Goal: Find specific page/section: Find specific page/section

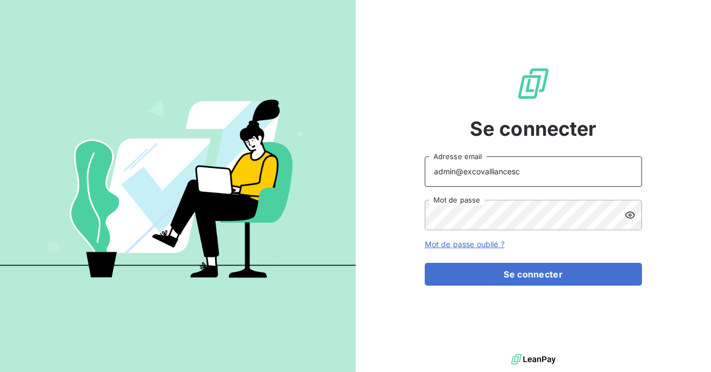
click at [541, 175] on input "admin@excovalliancesc" at bounding box center [533, 171] width 217 height 30
type input "admin@piazzacoffrages"
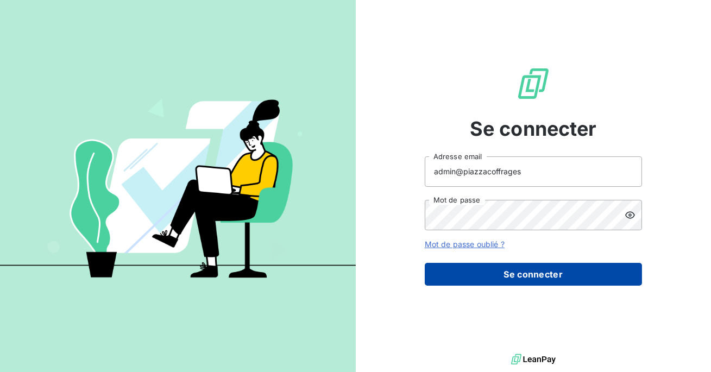
click at [510, 268] on button "Se connecter" at bounding box center [533, 274] width 217 height 23
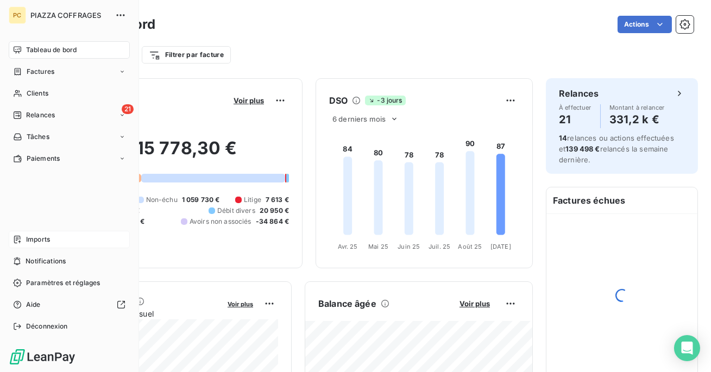
click at [25, 238] on div "Imports" at bounding box center [69, 239] width 121 height 17
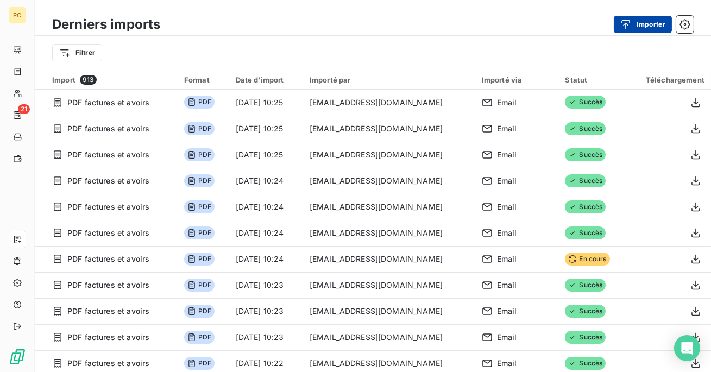
click at [644, 25] on button "Importer" at bounding box center [643, 24] width 58 height 17
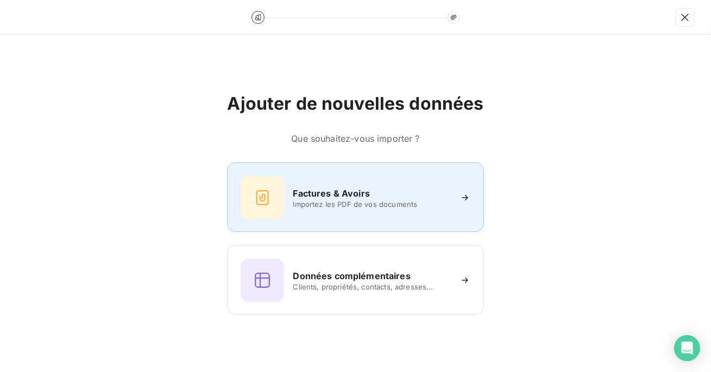
click at [355, 214] on div "Factures & Avoirs Importez les PDF de vos documents" at bounding box center [355, 197] width 229 height 43
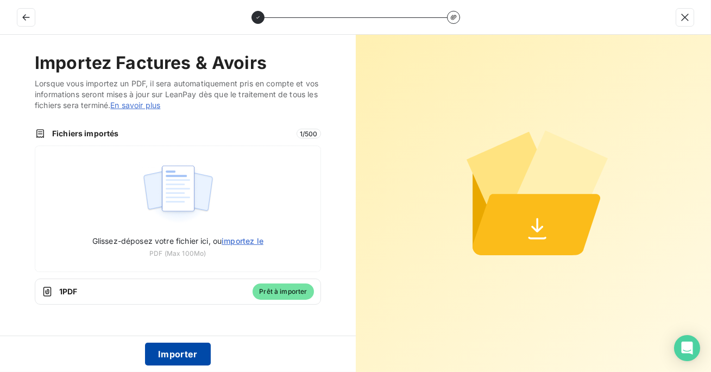
click at [182, 355] on button "Importer" at bounding box center [178, 354] width 66 height 23
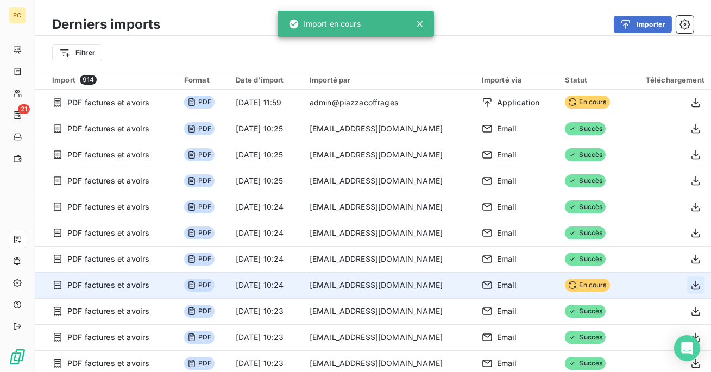
click at [698, 284] on button "button" at bounding box center [695, 285] width 17 height 17
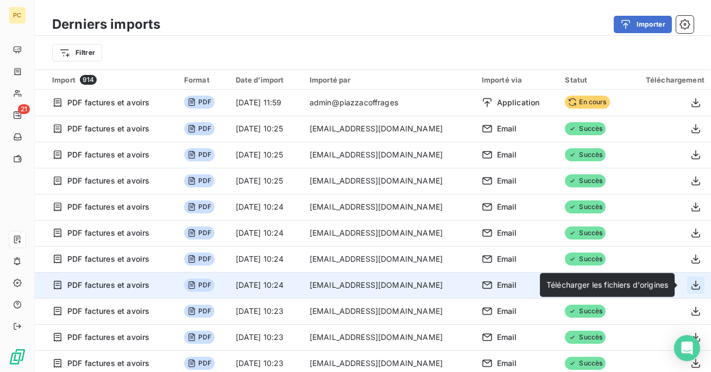
click at [693, 290] on icon "button" at bounding box center [695, 285] width 11 height 11
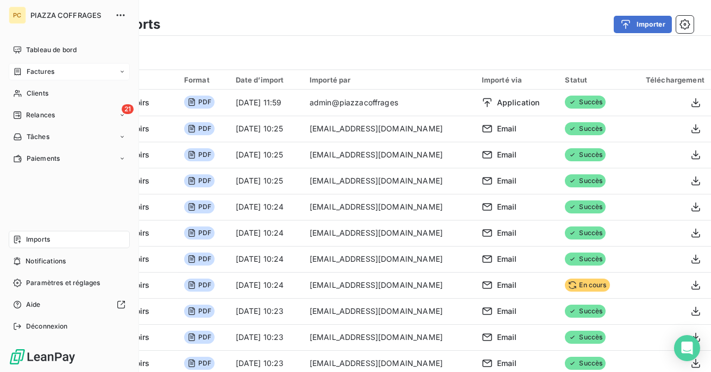
click at [35, 70] on span "Factures" at bounding box center [41, 72] width 28 height 10
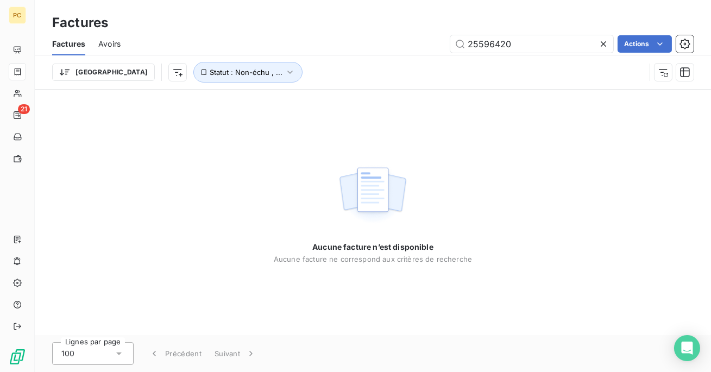
type input "25596420"
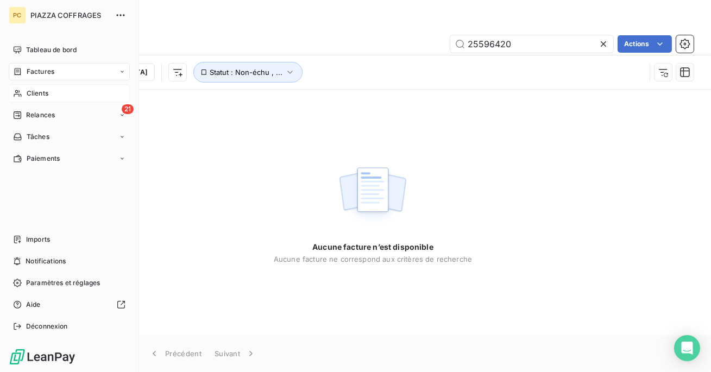
click at [24, 97] on div "Clients" at bounding box center [69, 93] width 121 height 17
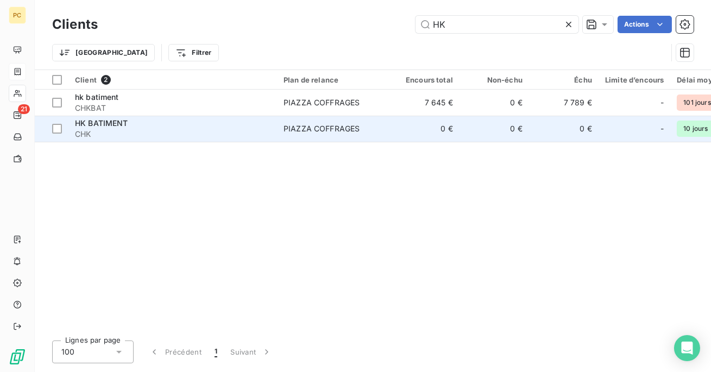
type input "HK"
click at [252, 134] on span "CHK" at bounding box center [173, 134] width 196 height 11
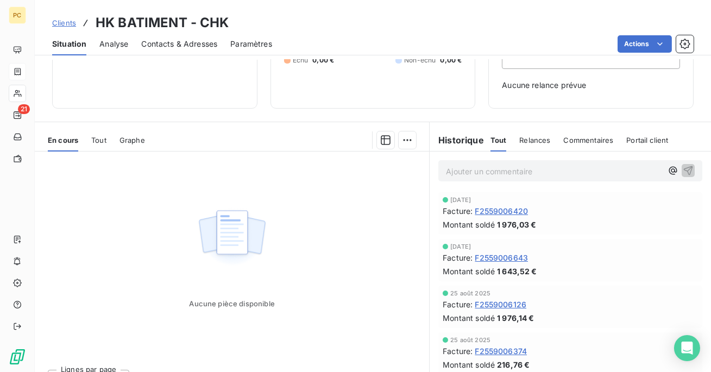
scroll to position [114, 0]
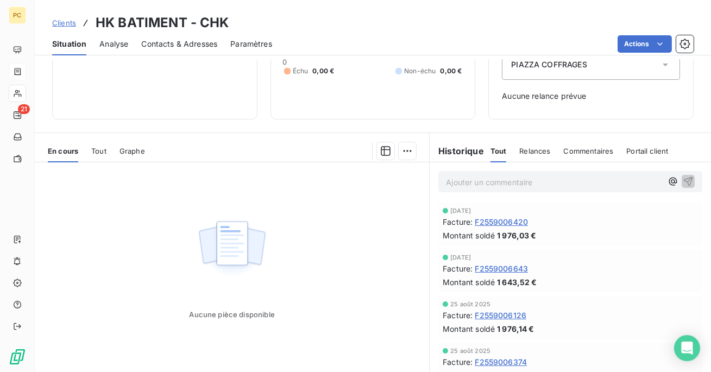
click at [96, 148] on span "Tout" at bounding box center [98, 151] width 15 height 9
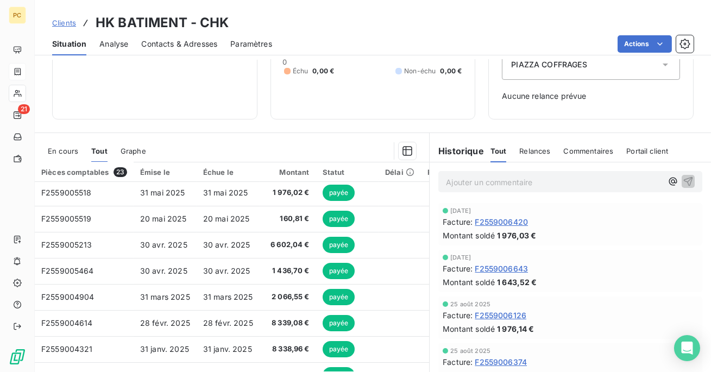
scroll to position [0, 0]
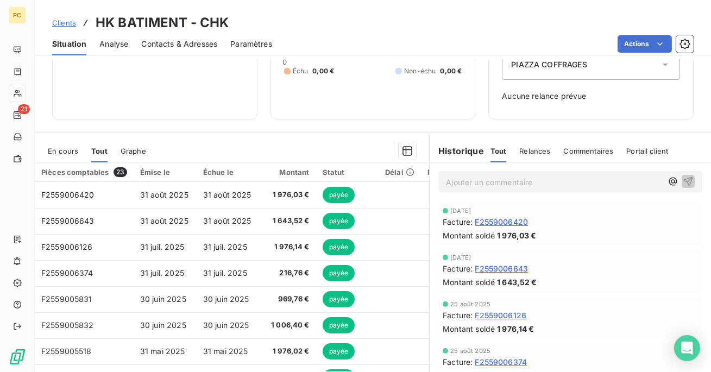
click at [59, 21] on span "Clients" at bounding box center [64, 22] width 24 height 9
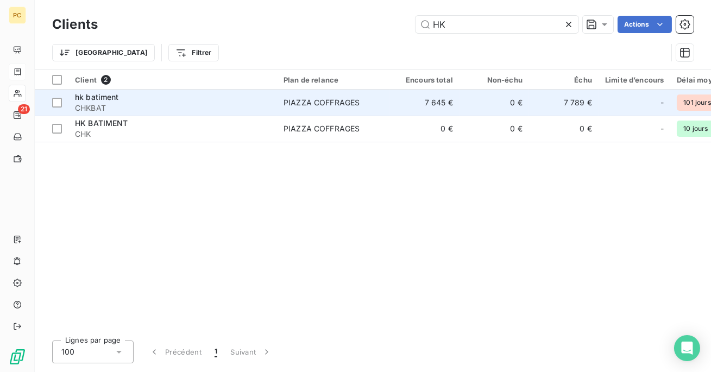
click at [194, 110] on span "CHKBAT" at bounding box center [173, 108] width 196 height 11
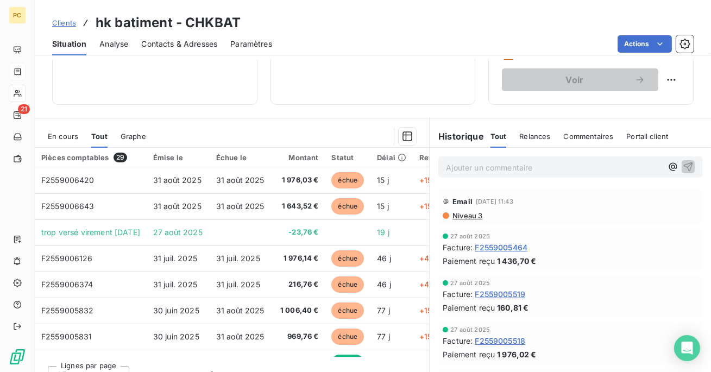
scroll to position [170, 0]
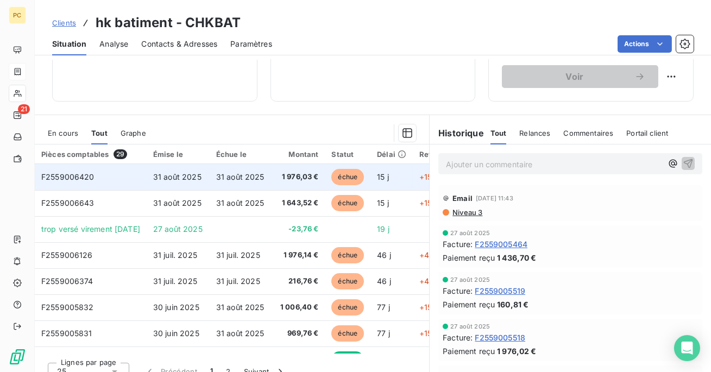
click at [147, 176] on td "F2559006420" at bounding box center [91, 177] width 112 height 26
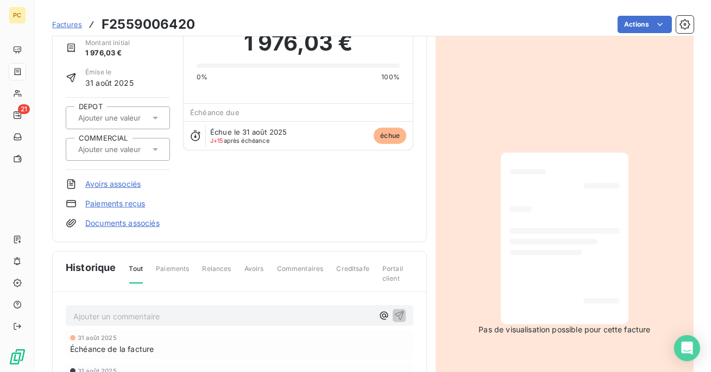
scroll to position [66, 0]
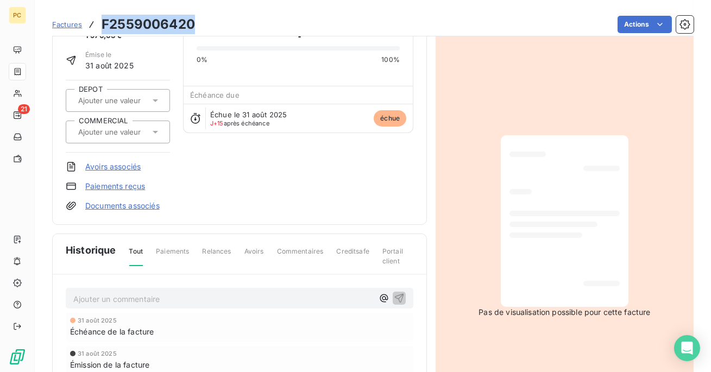
drag, startPoint x: 194, startPoint y: 25, endPoint x: 101, endPoint y: 20, distance: 93.0
click at [102, 20] on h3 "F2559006420" at bounding box center [148, 25] width 93 height 20
copy h3 "F2559006420"
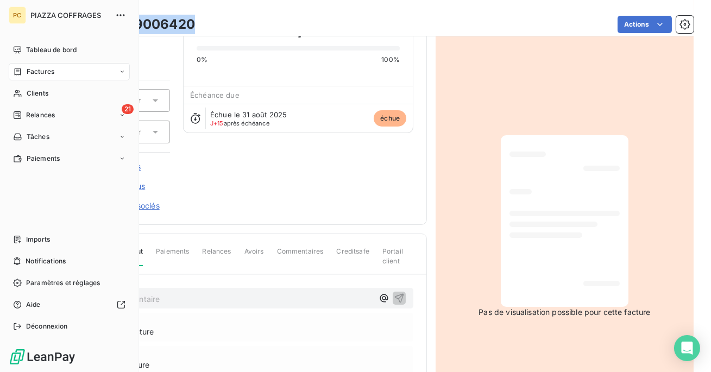
click at [21, 75] on icon at bounding box center [17, 71] width 9 height 9
click at [22, 70] on div "Factures" at bounding box center [33, 72] width 41 height 10
click at [48, 96] on span "Factures" at bounding box center [40, 94] width 28 height 10
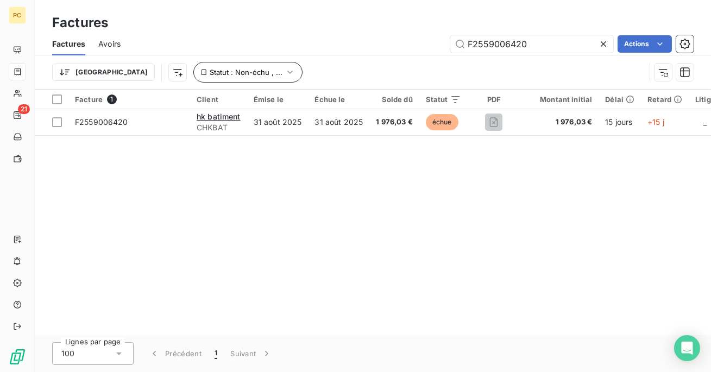
type input "F2559006420"
click at [285, 76] on icon "button" at bounding box center [290, 72] width 11 height 11
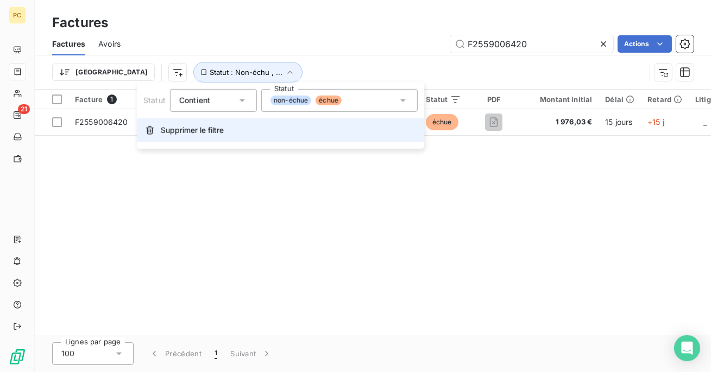
click at [228, 122] on button "Supprimer le filtre" at bounding box center [280, 130] width 287 height 24
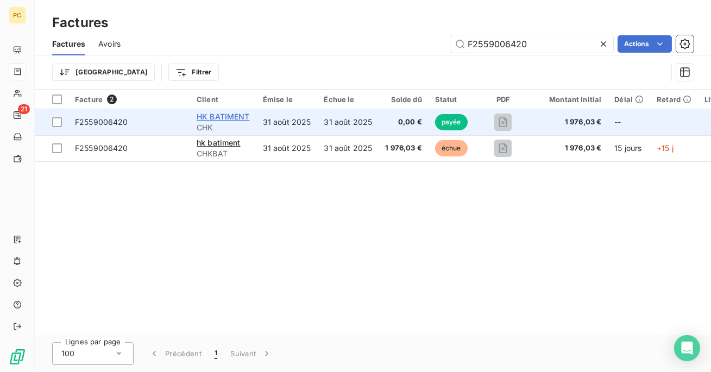
click at [210, 121] on span "HK BATIMENT" at bounding box center [223, 116] width 53 height 9
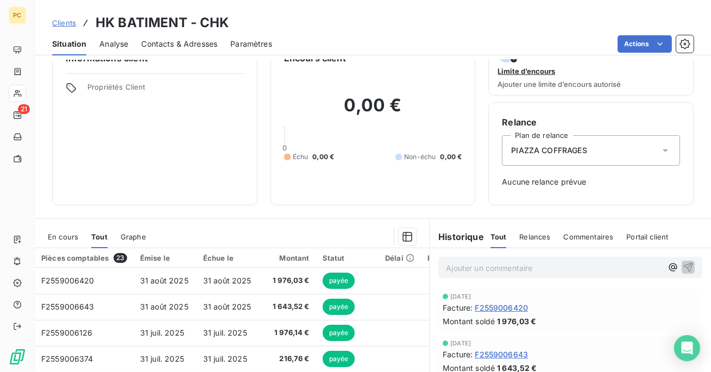
scroll to position [33, 0]
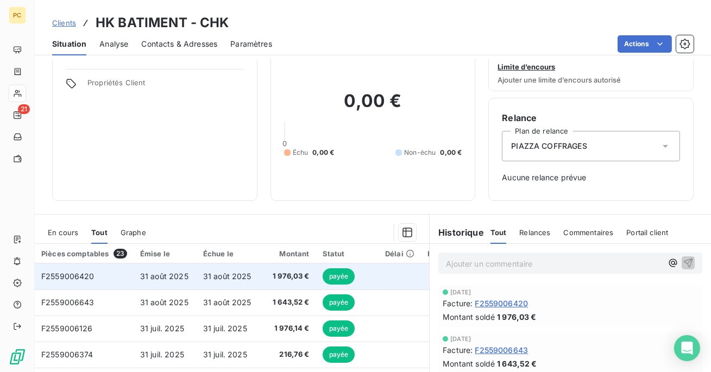
click at [145, 281] on td "31 août 2025" at bounding box center [165, 276] width 63 height 26
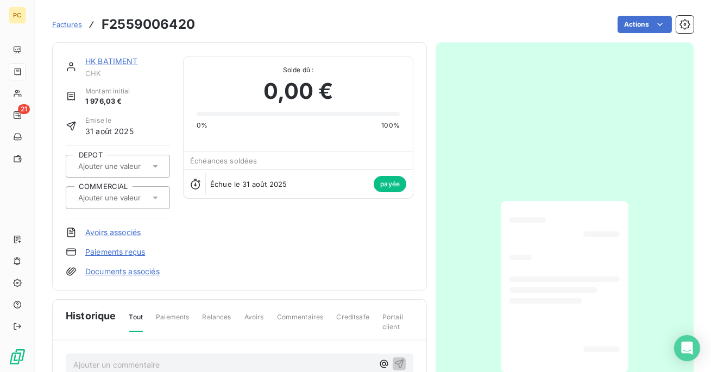
click at [126, 62] on link "HK BATIMENT" at bounding box center [111, 60] width 53 height 9
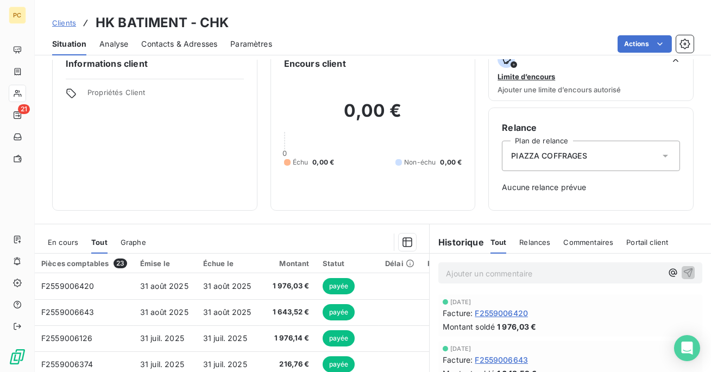
scroll to position [27, 0]
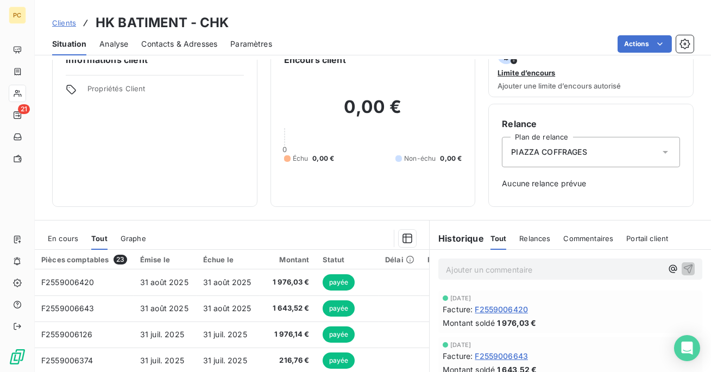
click at [70, 21] on span "Clients" at bounding box center [64, 22] width 24 height 9
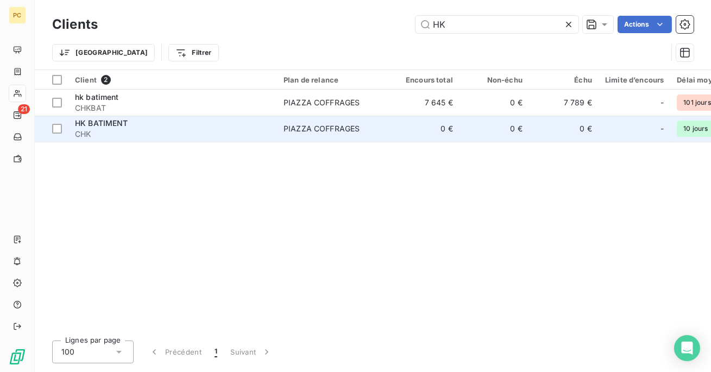
click at [150, 134] on span "CHK" at bounding box center [173, 134] width 196 height 11
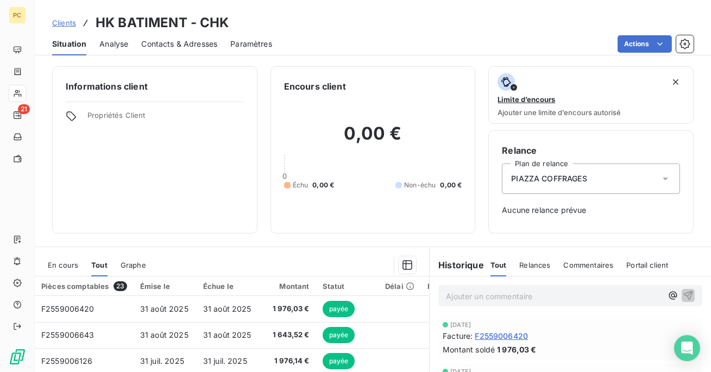
click at [58, 24] on span "Clients" at bounding box center [64, 22] width 24 height 9
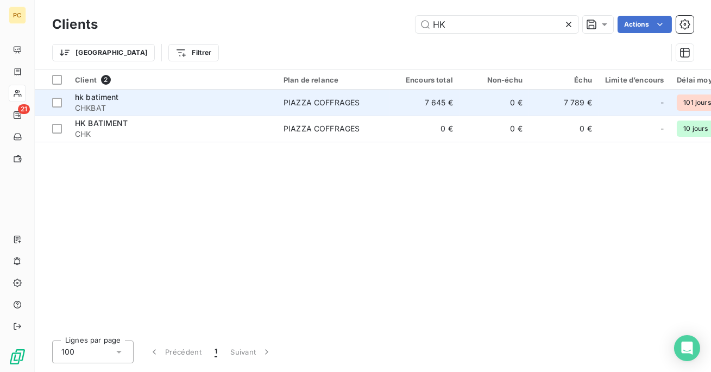
click at [185, 100] on div "hk batiment" at bounding box center [173, 97] width 196 height 11
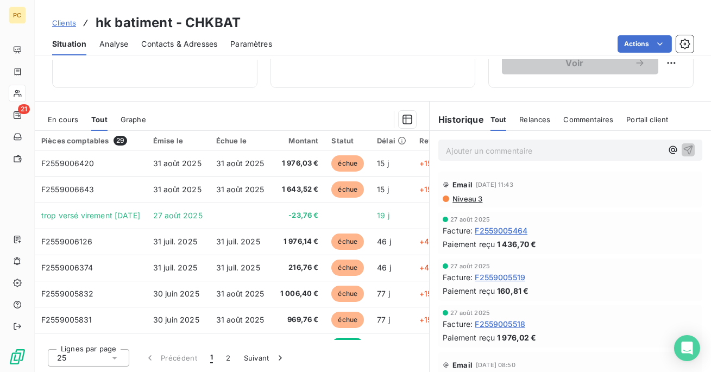
click at [64, 21] on span "Clients" at bounding box center [64, 22] width 24 height 9
